Goal: Transaction & Acquisition: Subscribe to service/newsletter

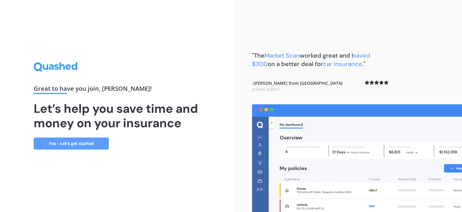
click at [86, 142] on link "Yes - Let’s get started" at bounding box center [71, 143] width 75 height 12
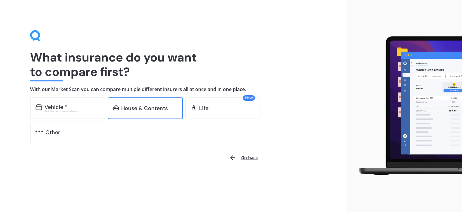
click at [154, 116] on div "House & Contents" at bounding box center [145, 108] width 75 height 22
